Goal: Check status

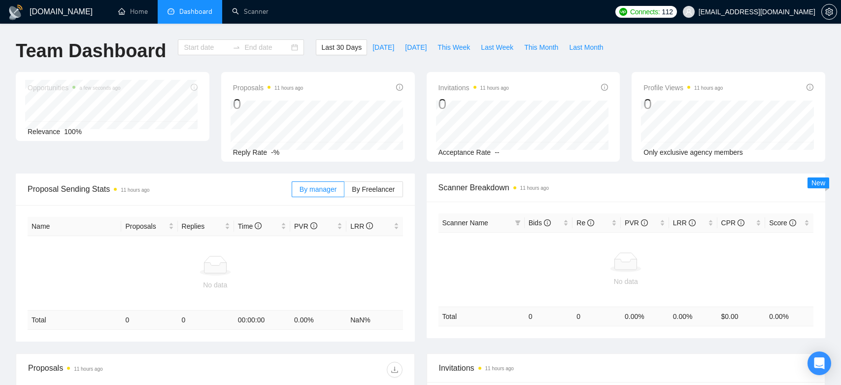
type input "[DATE]"
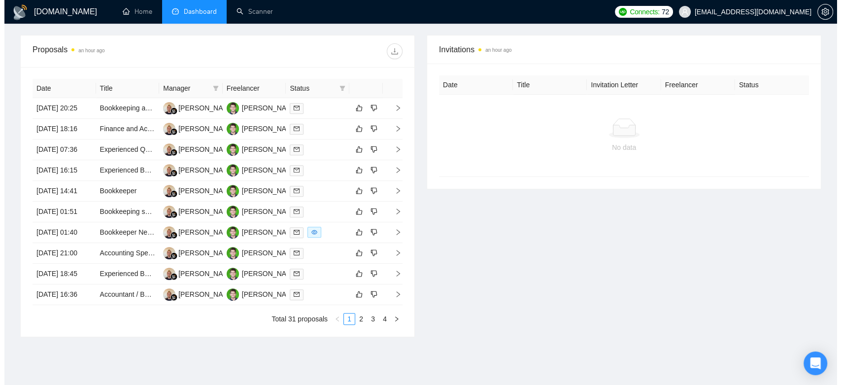
scroll to position [375, 0]
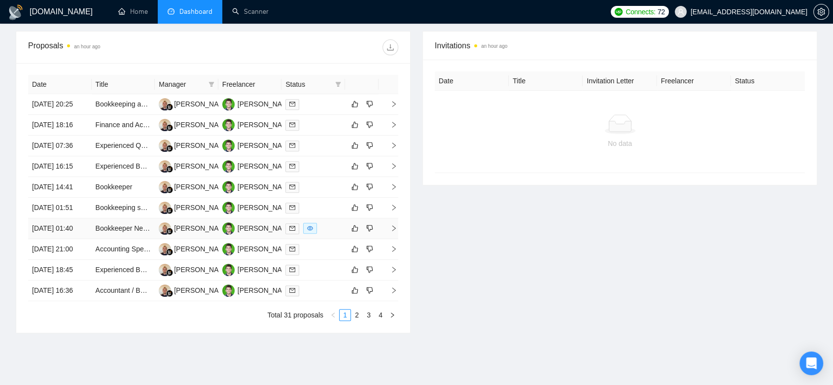
click at [332, 239] on td at bounding box center [313, 228] width 64 height 21
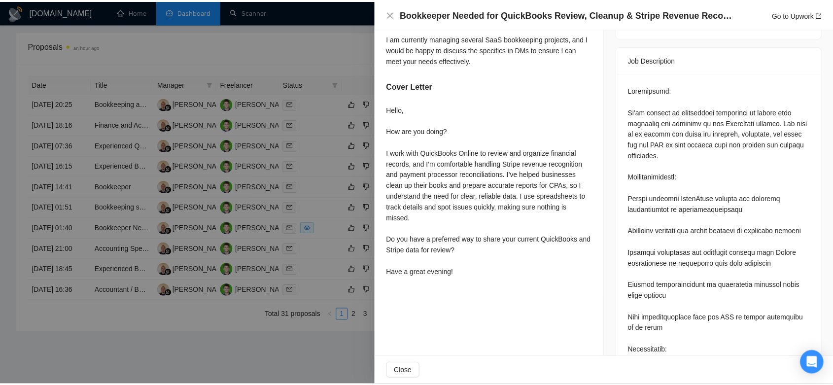
scroll to position [432, 0]
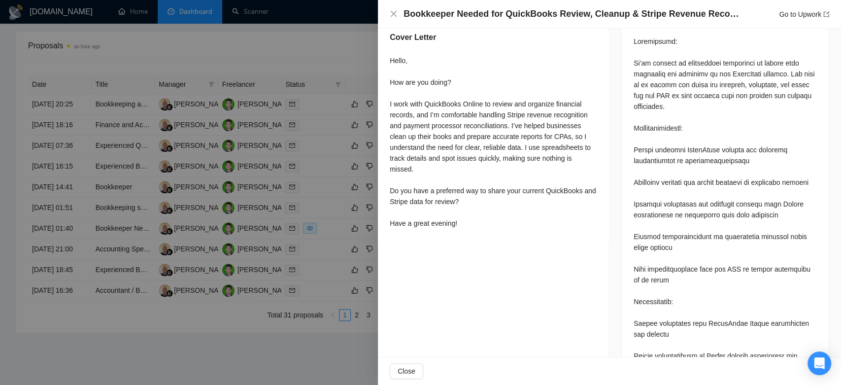
click at [293, 54] on div at bounding box center [420, 192] width 841 height 385
